Goal: Task Accomplishment & Management: Complete application form

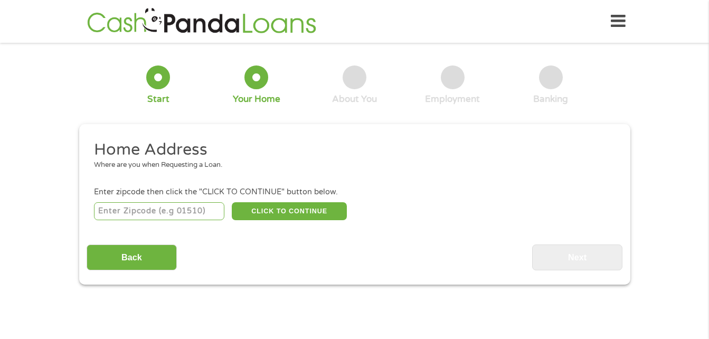
click at [197, 210] on input "number" at bounding box center [159, 211] width 130 height 18
type input "60804"
click at [317, 211] on button "CLICK TO CONTINUE" at bounding box center [289, 211] width 115 height 18
type input "60804"
type input "Cicero"
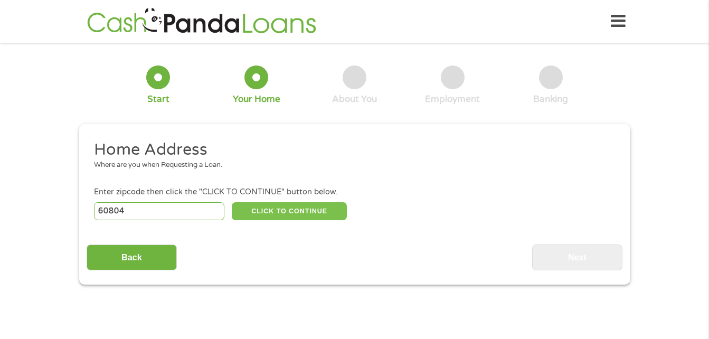
select select "[US_STATE]"
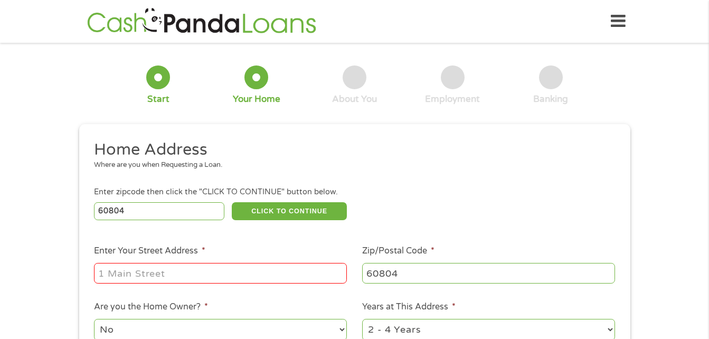
click at [537, 191] on div "Enter zipcode then click the "CLICK TO CONTINUE" button below." at bounding box center [354, 192] width 520 height 12
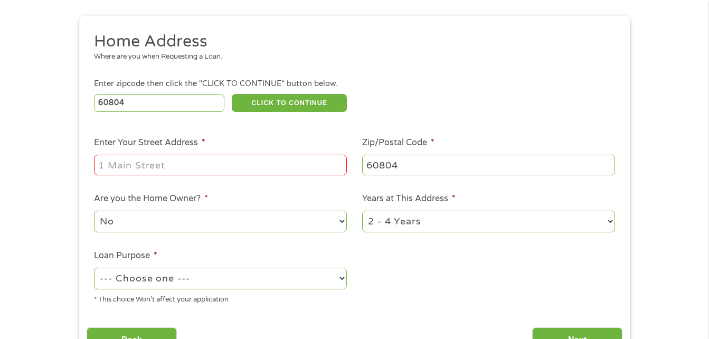
scroll to position [211, 0]
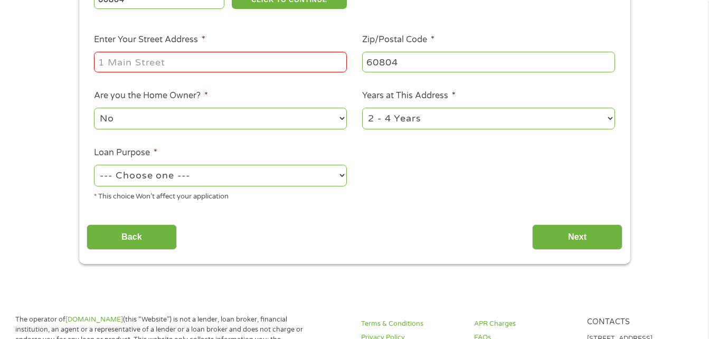
click at [218, 55] on input "Enter Your Street Address *" at bounding box center [220, 62] width 253 height 20
type input "[STREET_ADDRESS]"
click at [347, 169] on li "Loan Purpose * --- Choose one --- Pay Bills Debt Consolidation Home Improvement…" at bounding box center [221, 174] width 268 height 56
click at [333, 177] on select "--- Choose one --- Pay Bills Debt Consolidation Home Improvement Major Purchase…" at bounding box center [220, 176] width 253 height 22
select select "medicalexpenses"
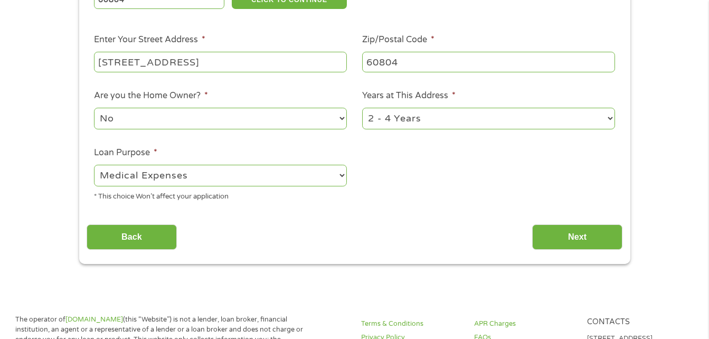
click at [94, 165] on select "--- Choose one --- Pay Bills Debt Consolidation Home Improvement Major Purchase…" at bounding box center [220, 176] width 253 height 22
click at [586, 232] on input "Next" at bounding box center [577, 237] width 90 height 26
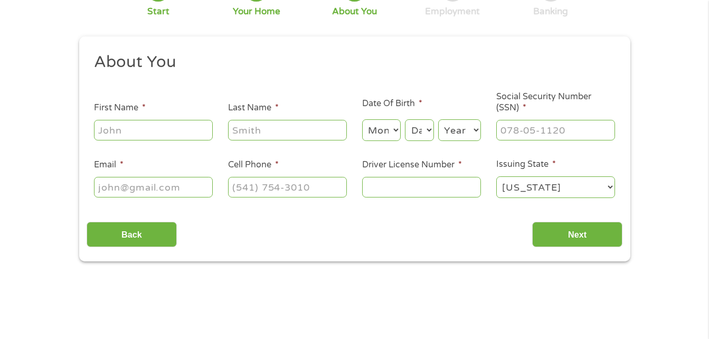
scroll to position [0, 0]
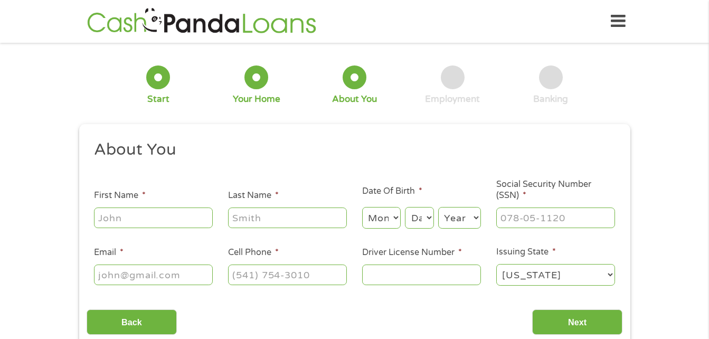
click at [149, 206] on div at bounding box center [153, 218] width 119 height 24
click at [149, 213] on input "First Name *" at bounding box center [153, 217] width 119 height 20
type input "[PERSON_NAME]"
select select "8"
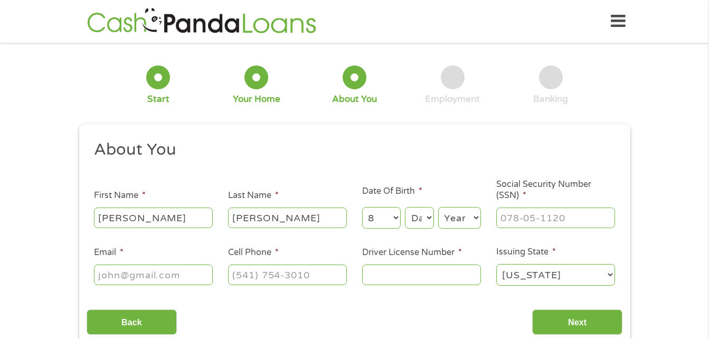
select select "22"
select select "1977"
type input "[EMAIL_ADDRESS][DOMAIN_NAME]"
type input "[PHONE_NUMBER]"
click at [544, 221] on input "___-__-____" at bounding box center [555, 217] width 119 height 20
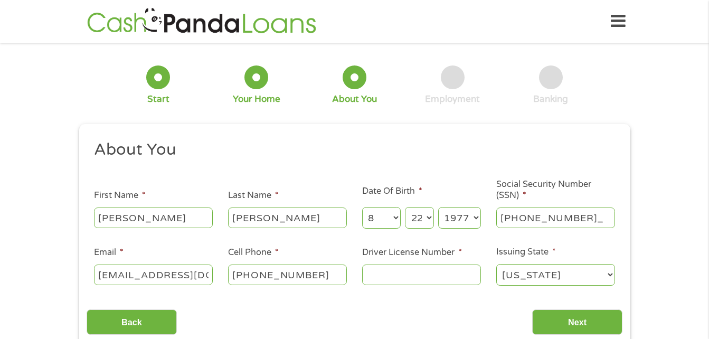
type input "064-76-1891"
click at [430, 279] on input "Driver License Number *" at bounding box center [421, 274] width 119 height 20
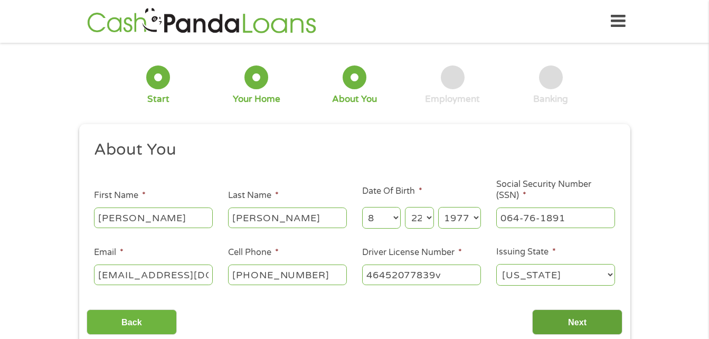
type input "46452077839v"
click at [585, 325] on input "Next" at bounding box center [577, 322] width 90 height 26
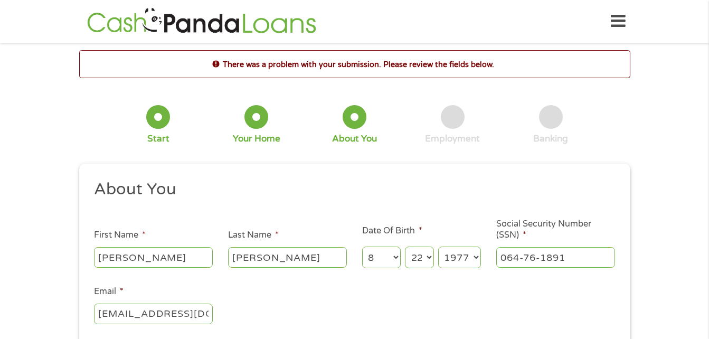
click at [588, 248] on input "064-76-1891" at bounding box center [555, 257] width 119 height 20
type input "___-__-____"
